Goal: Navigation & Orientation: Find specific page/section

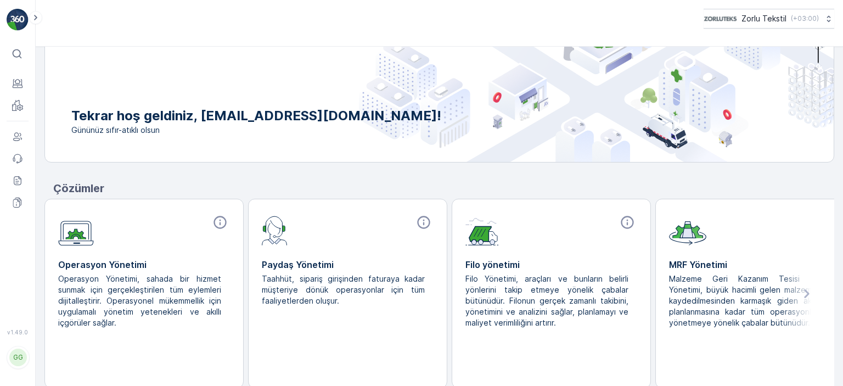
scroll to position [98, 0]
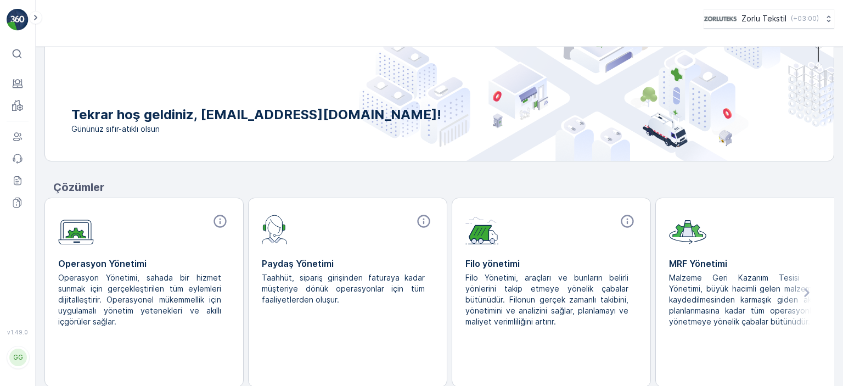
click at [674, 294] on icon at bounding box center [806, 292] width 5 height 9
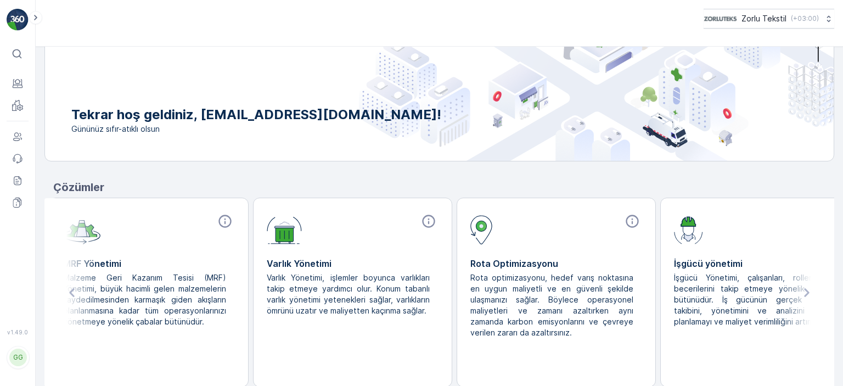
scroll to position [0, 633]
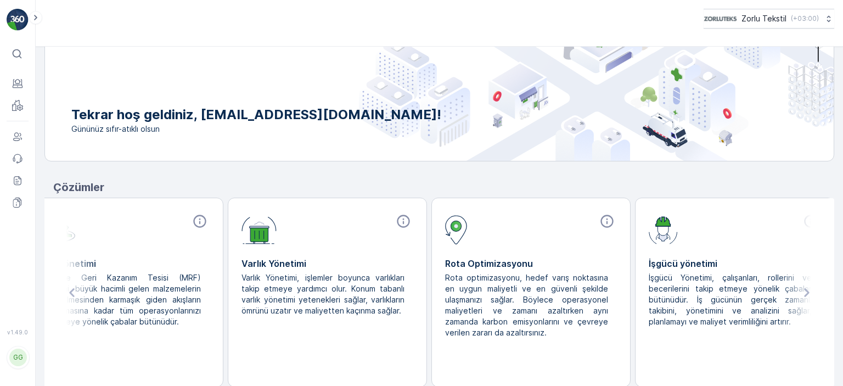
click at [674, 294] on icon at bounding box center [806, 292] width 5 height 9
click at [16, 137] on icon at bounding box center [17, 136] width 11 height 11
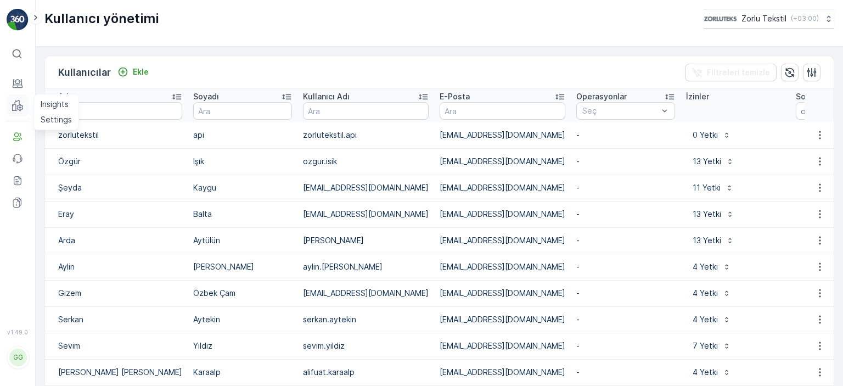
click at [20, 107] on icon at bounding box center [19, 107] width 5 height 6
click at [52, 100] on p "Insights" at bounding box center [55, 104] width 28 height 11
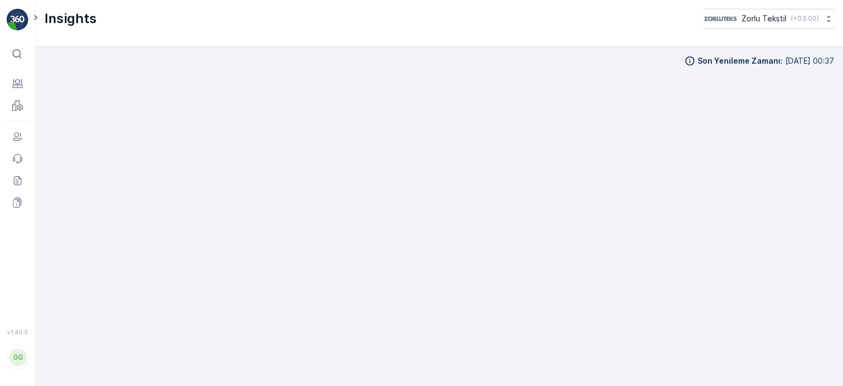
click at [15, 55] on icon at bounding box center [17, 53] width 11 height 11
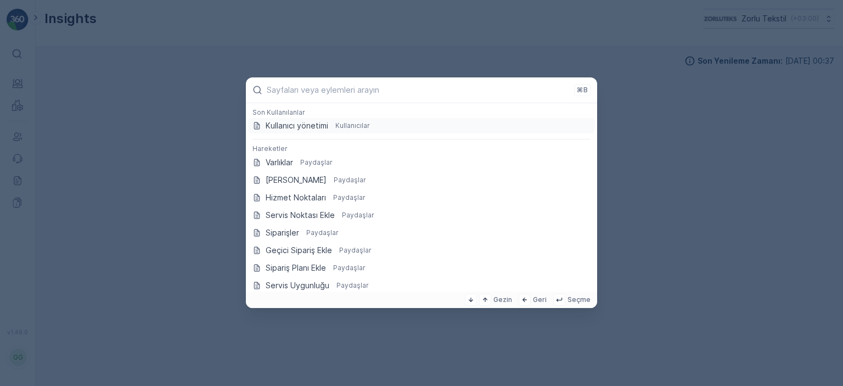
click at [579, 90] on p "⌘B" at bounding box center [582, 90] width 11 height 9
click at [545, 299] on p "Geri" at bounding box center [540, 299] width 14 height 9
click at [529, 299] on icon at bounding box center [524, 299] width 9 height 9
click at [527, 300] on icon at bounding box center [524, 299] width 4 height 4
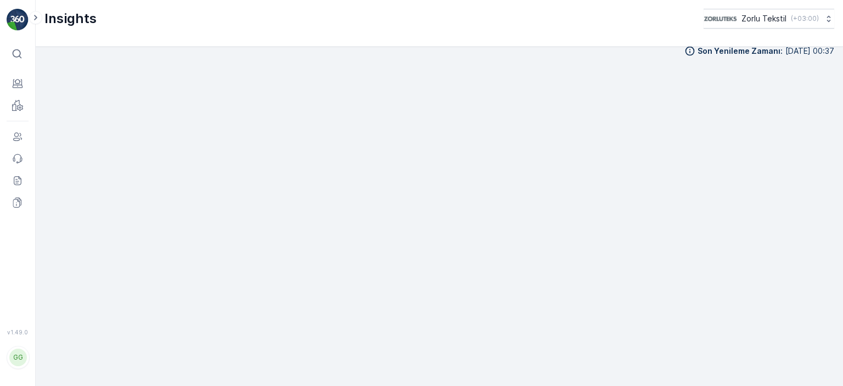
scroll to position [12, 0]
click at [47, 83] on p "Birimler" at bounding box center [54, 82] width 26 height 11
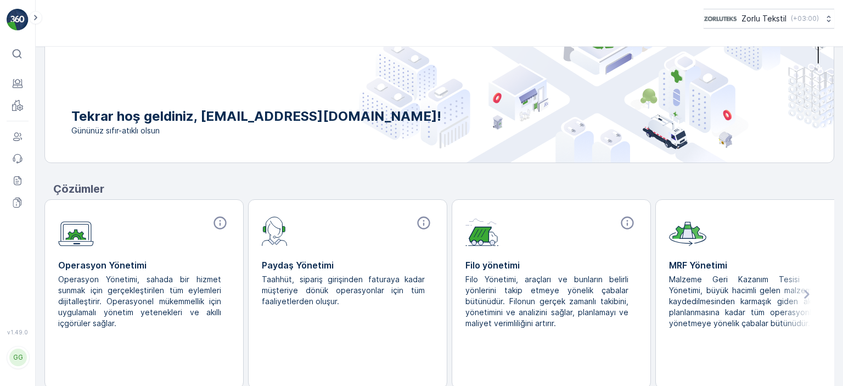
scroll to position [98, 0]
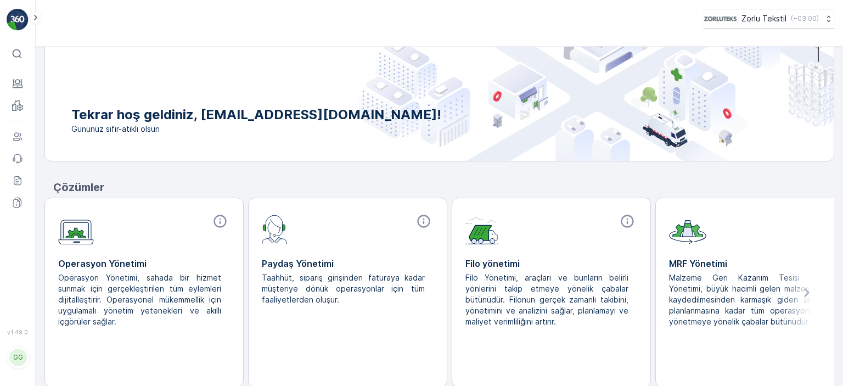
click at [17, 54] on icon at bounding box center [17, 53] width 11 height 11
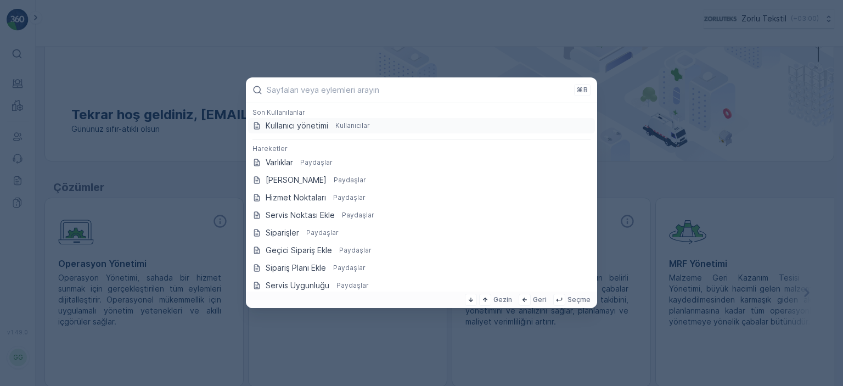
click at [581, 90] on p "⌘B" at bounding box center [582, 90] width 11 height 9
click at [529, 301] on icon at bounding box center [524, 299] width 9 height 9
click at [528, 301] on icon at bounding box center [524, 299] width 9 height 9
click at [485, 303] on icon at bounding box center [485, 299] width 9 height 9
click at [489, 298] on icon at bounding box center [485, 299] width 9 height 9
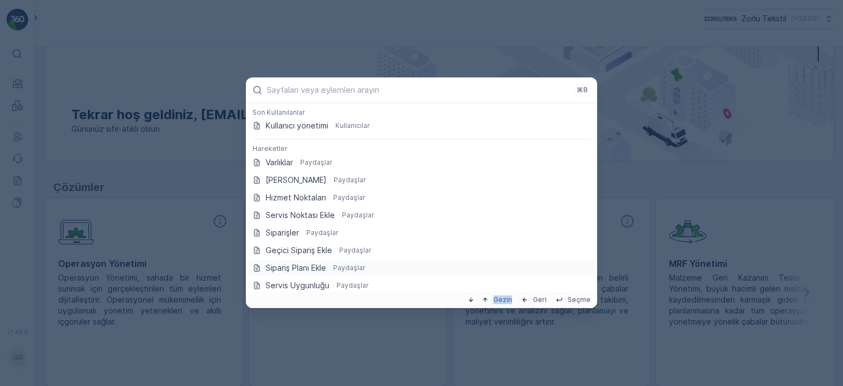
click at [489, 298] on icon at bounding box center [485, 299] width 9 height 9
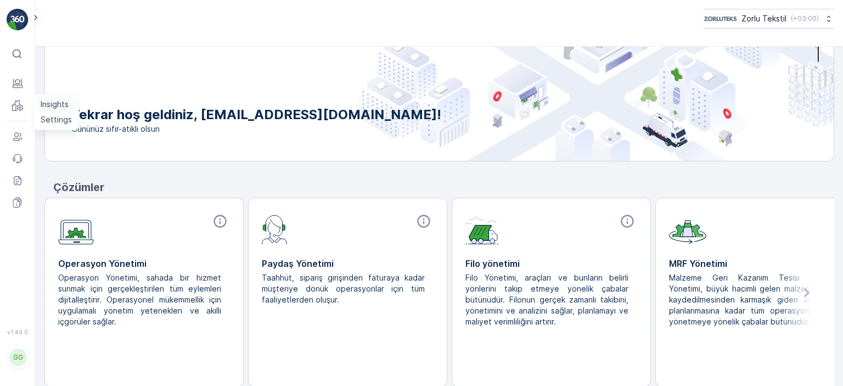
click at [46, 105] on p "Insights" at bounding box center [55, 104] width 28 height 11
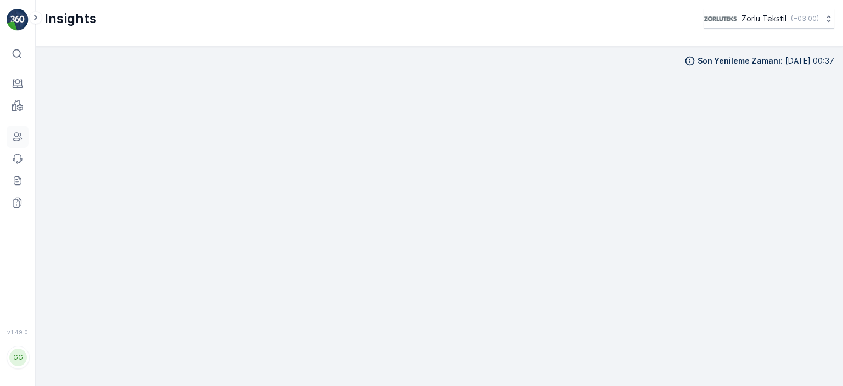
click at [17, 139] on icon at bounding box center [17, 136] width 11 height 11
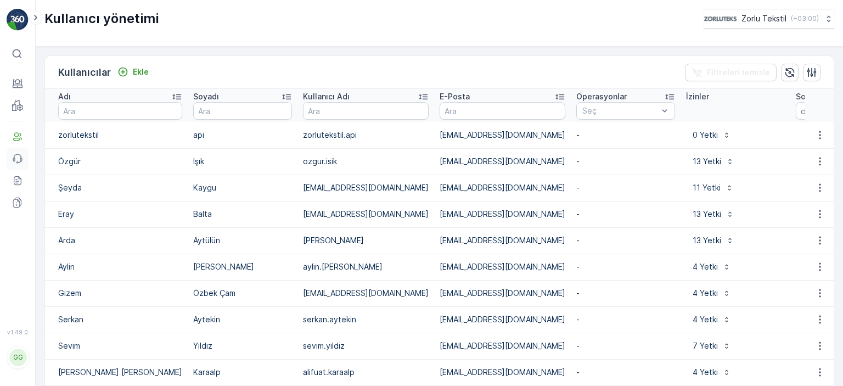
click at [19, 160] on icon at bounding box center [17, 158] width 11 height 11
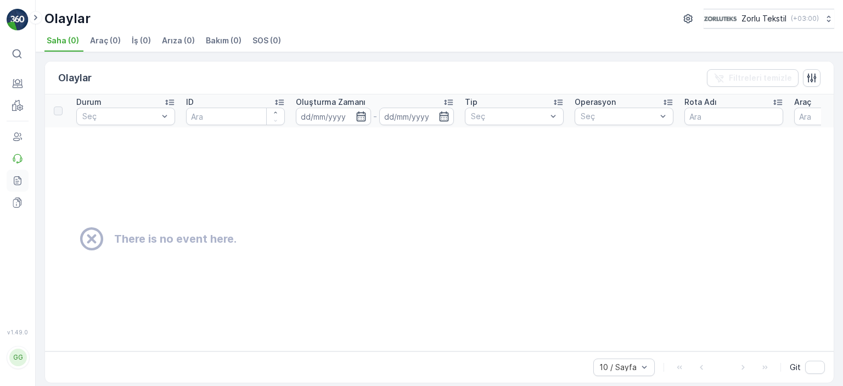
click at [16, 183] on icon at bounding box center [16, 183] width 3 height 1
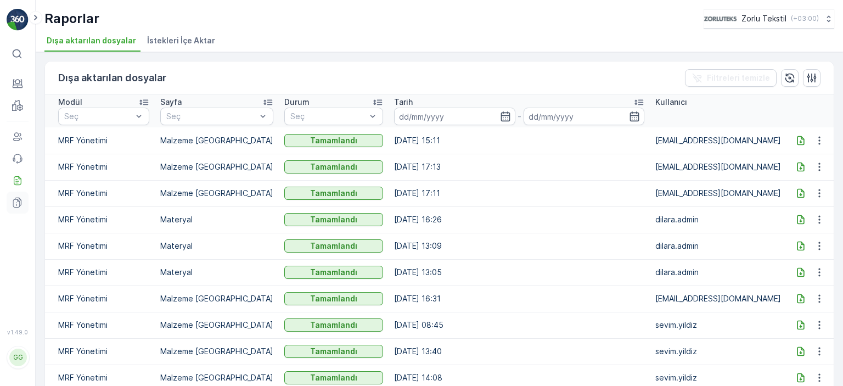
click at [18, 204] on icon at bounding box center [17, 202] width 11 height 11
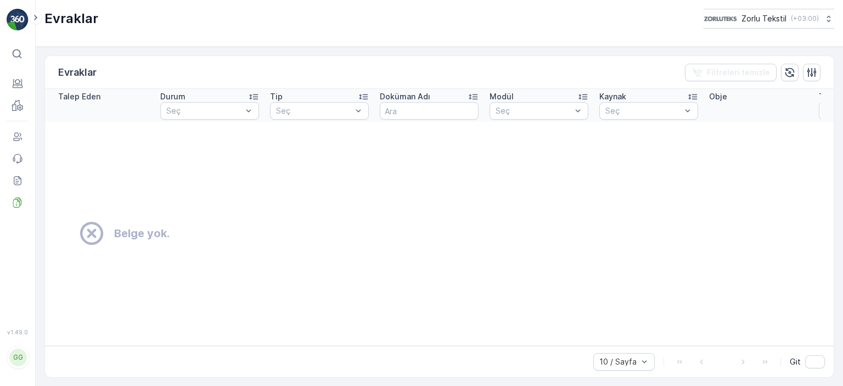
click at [16, 52] on icon at bounding box center [17, 53] width 11 height 11
click at [33, 16] on icon at bounding box center [36, 17] width 12 height 13
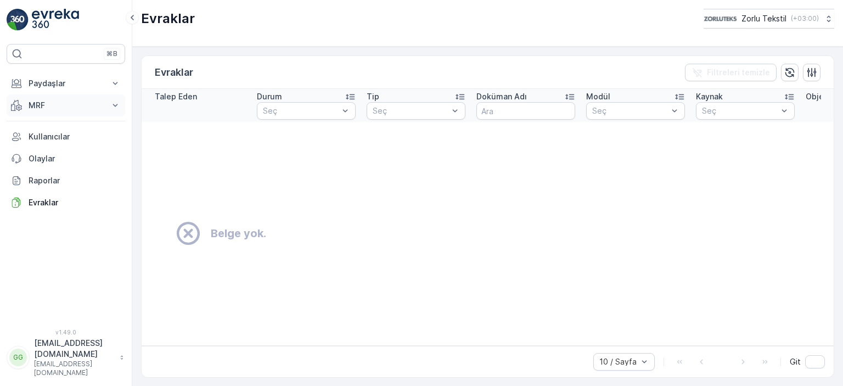
click at [81, 108] on p "MRF" at bounding box center [66, 105] width 75 height 11
click at [47, 127] on p "Insights" at bounding box center [42, 124] width 28 height 11
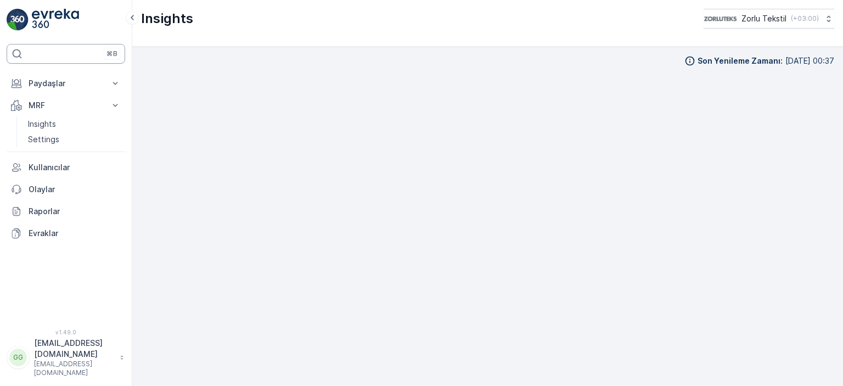
click at [38, 57] on div "⌘B" at bounding box center [66, 54] width 119 height 20
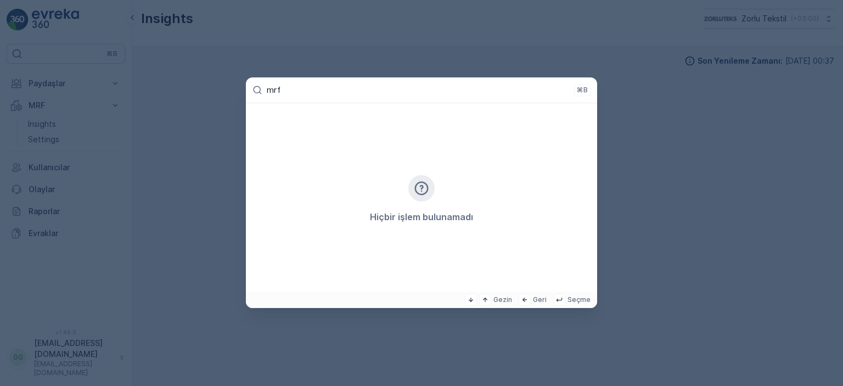
type input "mrf"
click at [582, 86] on p "⌘B" at bounding box center [582, 90] width 11 height 9
click at [544, 298] on p "Geri" at bounding box center [540, 299] width 14 height 9
click at [529, 300] on icon at bounding box center [524, 299] width 9 height 9
click at [577, 298] on p "Seçme" at bounding box center [578, 299] width 23 height 9
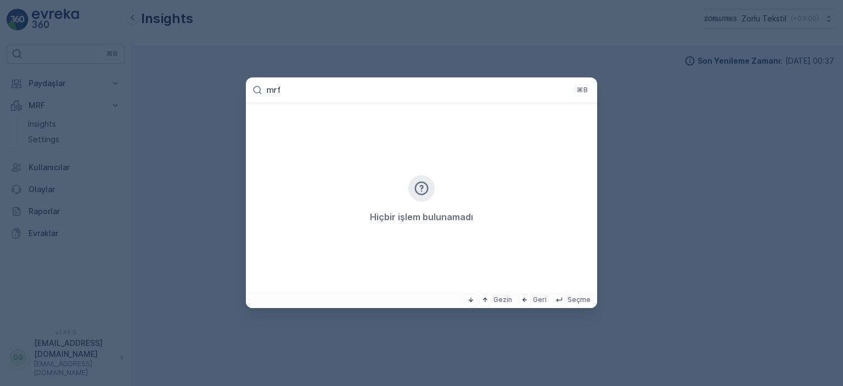
click at [583, 89] on p "⌘B" at bounding box center [582, 90] width 11 height 9
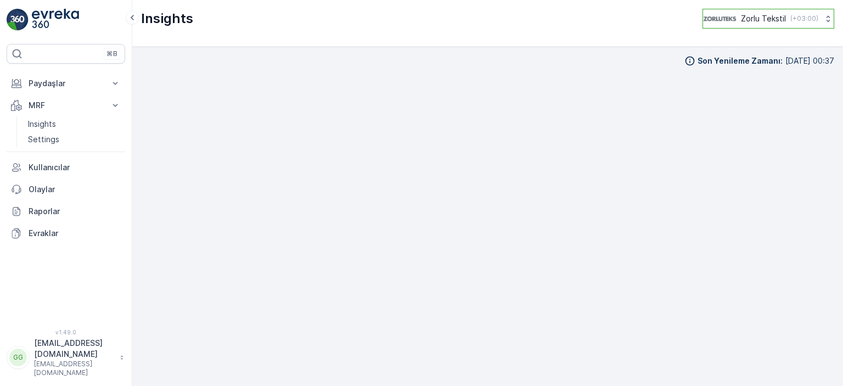
click at [765, 13] on p "Zorlu Tekstil" at bounding box center [763, 18] width 45 height 11
click at [764, 48] on input "Menu" at bounding box center [773, 44] width 130 height 18
click at [54, 13] on img at bounding box center [55, 20] width 47 height 22
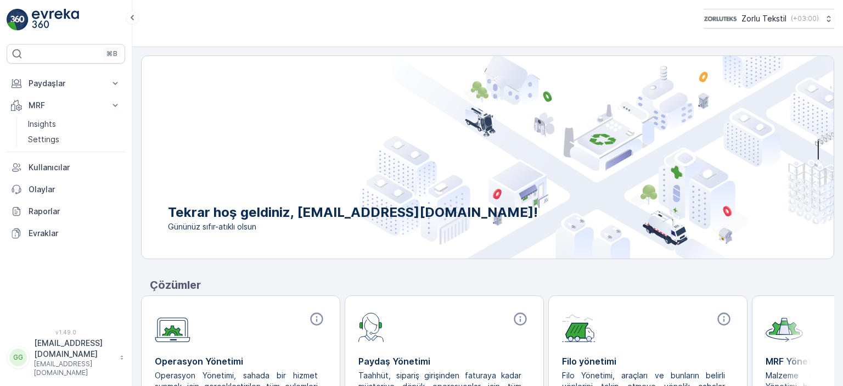
scroll to position [98, 0]
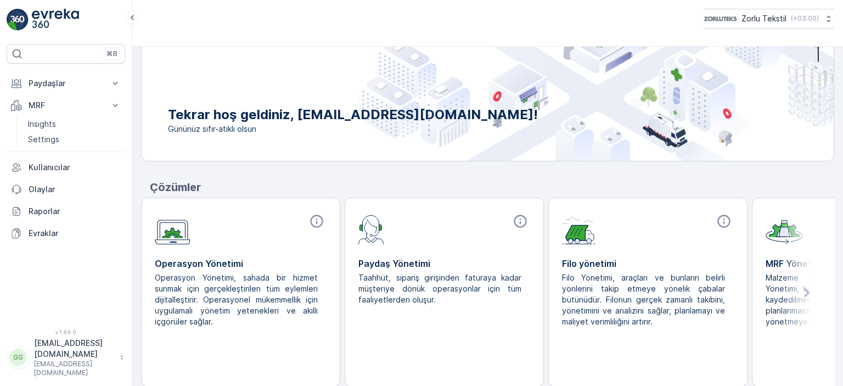
click at [805, 294] on icon at bounding box center [807, 293] width 20 height 20
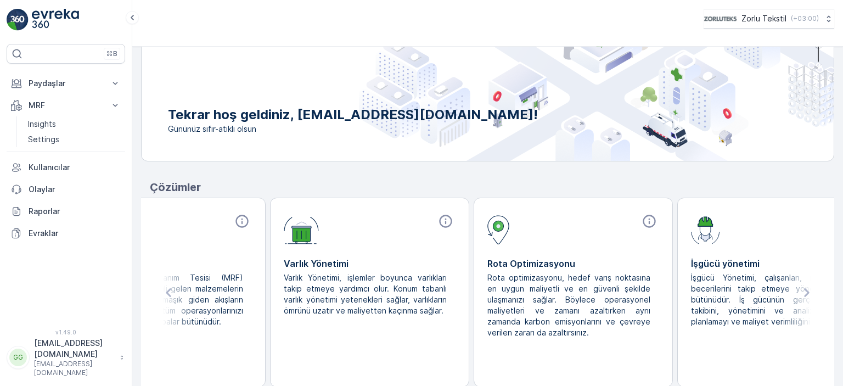
scroll to position [0, 730]
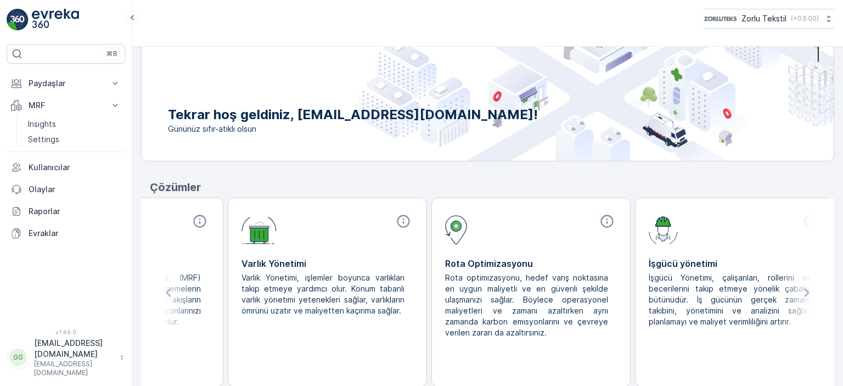
click at [193, 219] on div at bounding box center [168, 292] width 55 height 188
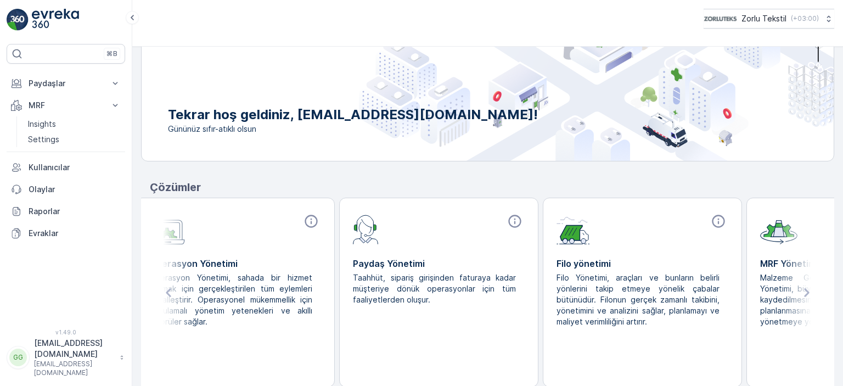
scroll to position [0, 0]
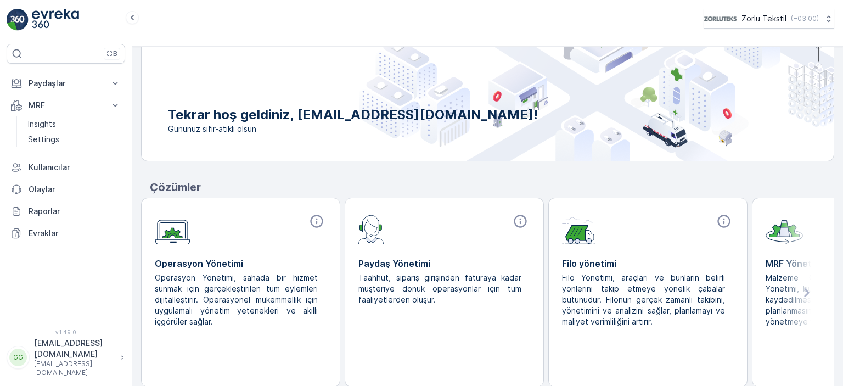
click at [802, 253] on div at bounding box center [806, 292] width 55 height 188
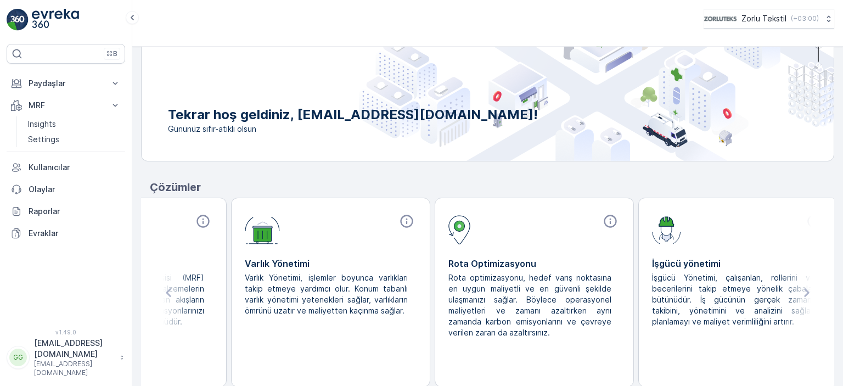
scroll to position [0, 730]
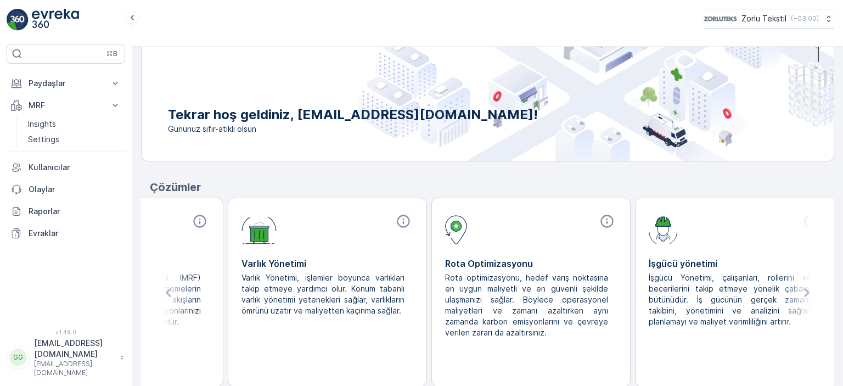
click at [187, 279] on div at bounding box center [168, 292] width 55 height 188
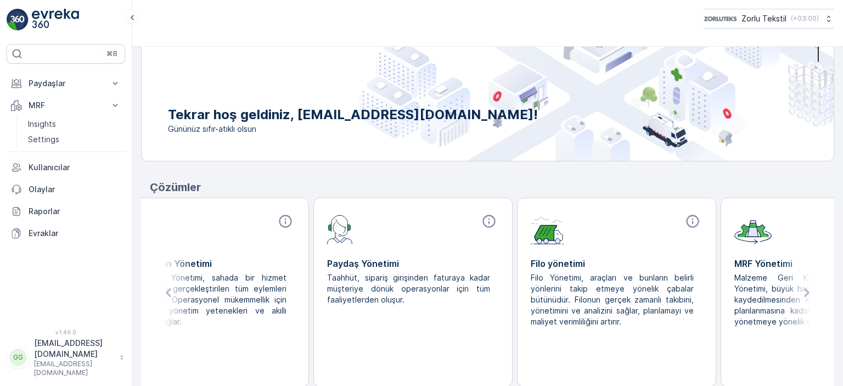
scroll to position [0, 0]
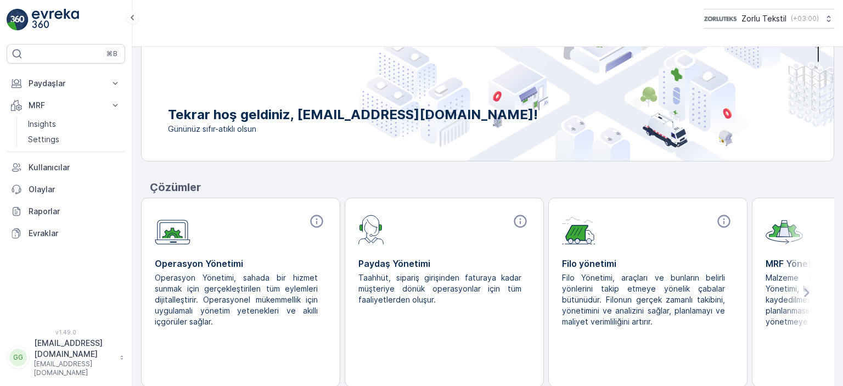
click at [187, 279] on p "Operasyon Yönetimi, sahada bir hizmet sunmak için gerçekleştirilen tüm eylemler…" at bounding box center [236, 299] width 163 height 55
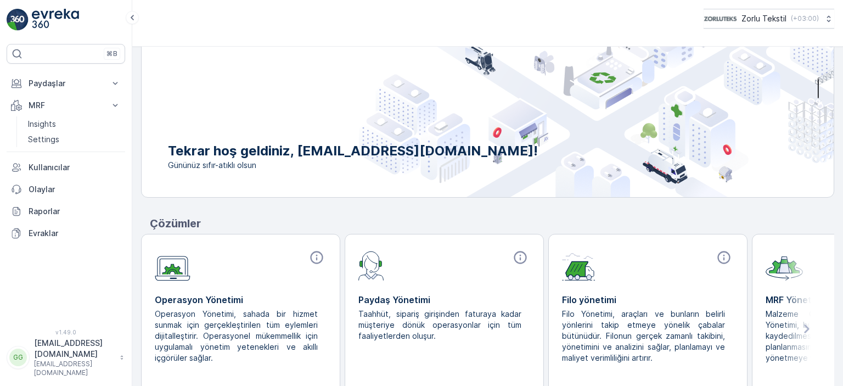
scroll to position [55, 0]
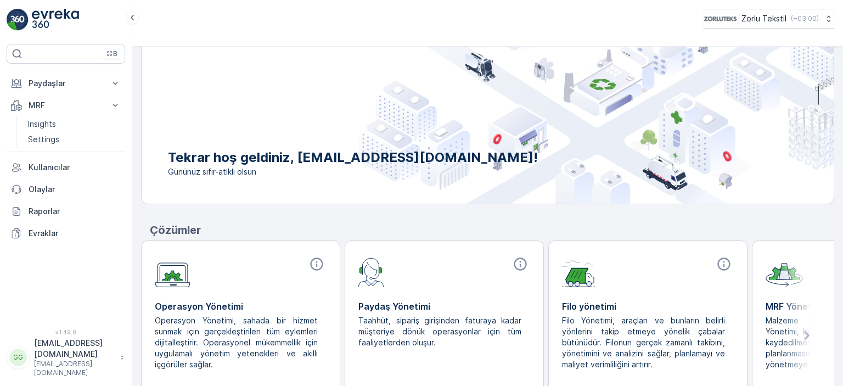
click at [814, 98] on img at bounding box center [596, 102] width 475 height 202
click at [37, 234] on p "Evraklar" at bounding box center [75, 233] width 92 height 11
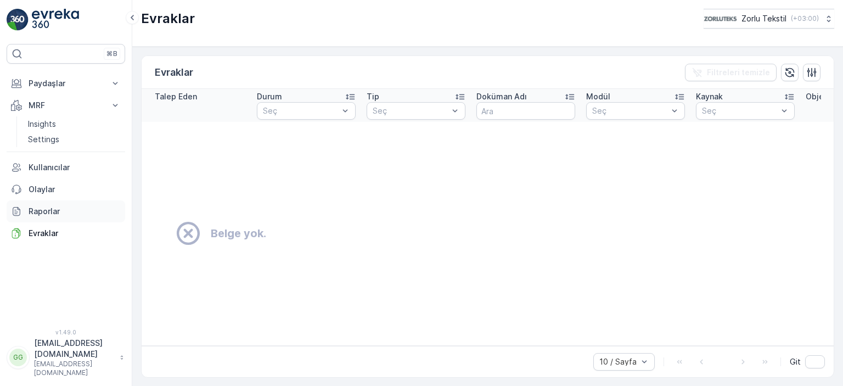
click at [35, 208] on p "Raporlar" at bounding box center [75, 211] width 92 height 11
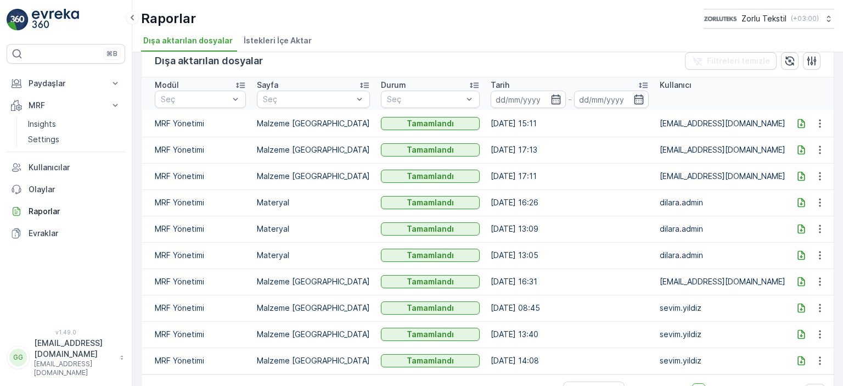
scroll to position [44, 0]
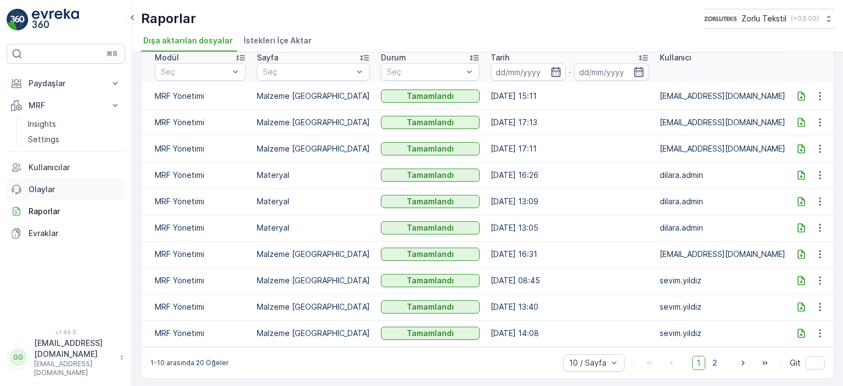
click at [37, 188] on p "Olaylar" at bounding box center [75, 189] width 92 height 11
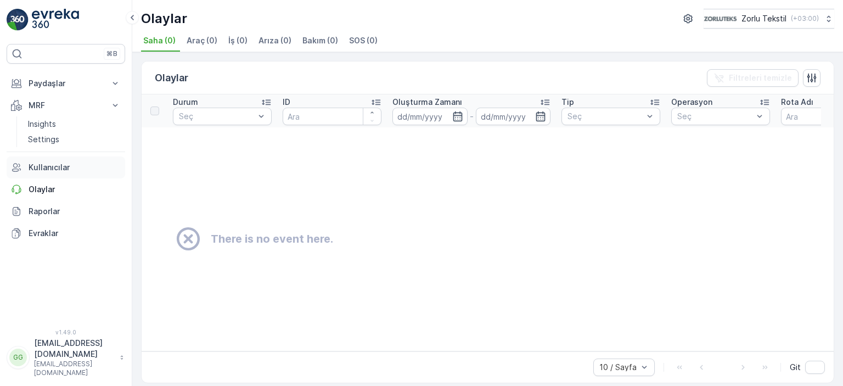
click at [34, 170] on p "Kullanıcılar" at bounding box center [75, 167] width 92 height 11
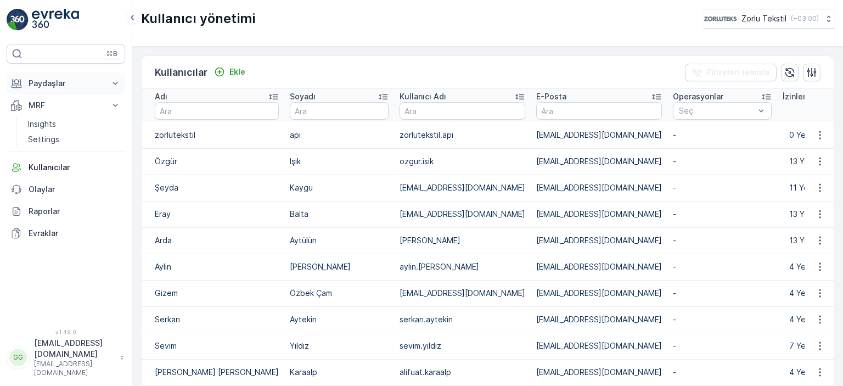
click at [50, 84] on p "Paydaşlar" at bounding box center [66, 83] width 75 height 11
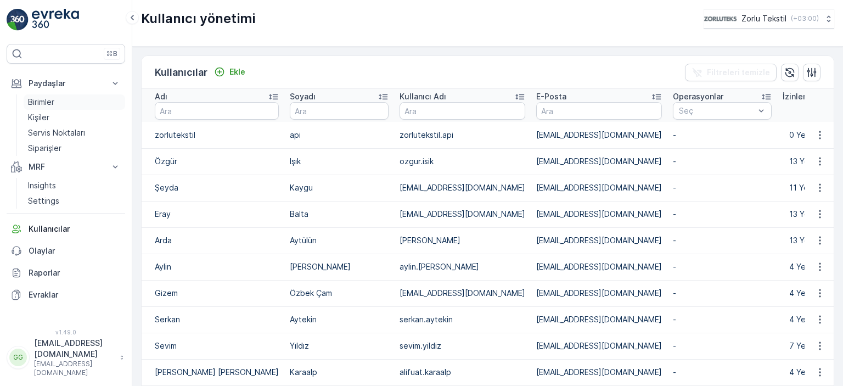
click at [50, 100] on p "Birimler" at bounding box center [41, 102] width 26 height 11
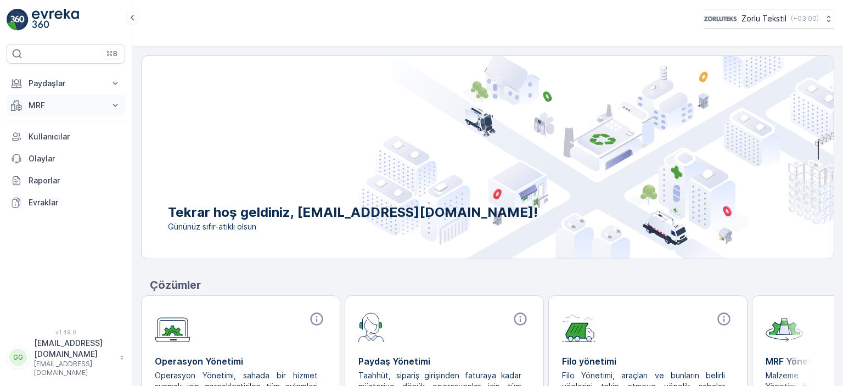
click at [40, 109] on p "MRF" at bounding box center [66, 105] width 75 height 11
click at [42, 125] on p "Insights" at bounding box center [42, 124] width 28 height 11
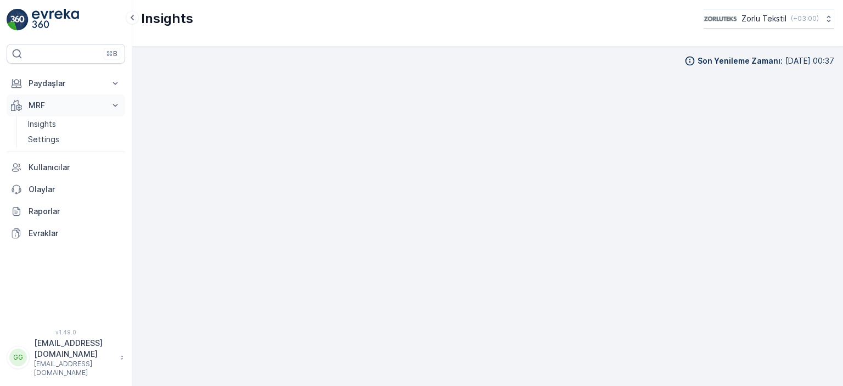
click at [45, 107] on p "MRF" at bounding box center [66, 105] width 75 height 11
drag, startPoint x: 45, startPoint y: 107, endPoint x: 47, endPoint y: 116, distance: 8.9
click at [46, 108] on p "MRF" at bounding box center [66, 105] width 75 height 11
click at [49, 83] on p "Paydaşlar" at bounding box center [66, 83] width 75 height 11
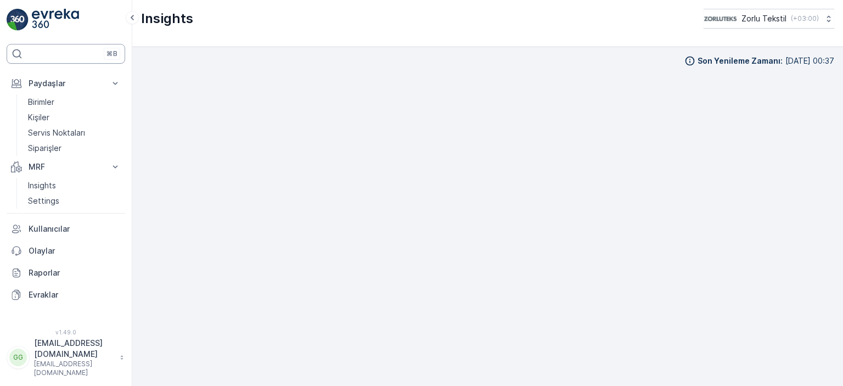
click at [52, 52] on div "⌘B" at bounding box center [66, 54] width 119 height 20
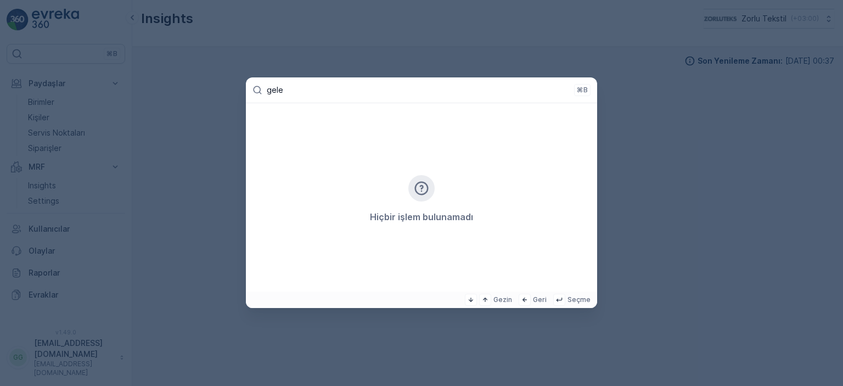
type input "gelen"
